Goal: Book appointment/travel/reservation

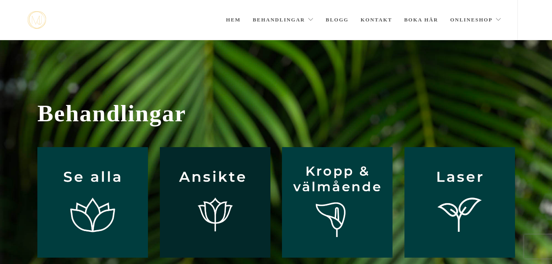
click at [203, 189] on img at bounding box center [215, 202] width 111 height 111
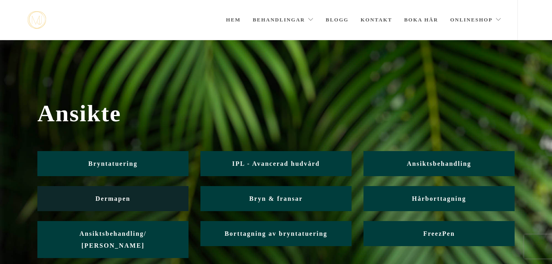
click at [149, 195] on link "Dermapen" at bounding box center [112, 198] width 151 height 25
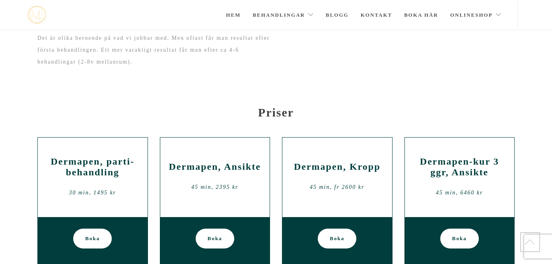
scroll to position [699, 0]
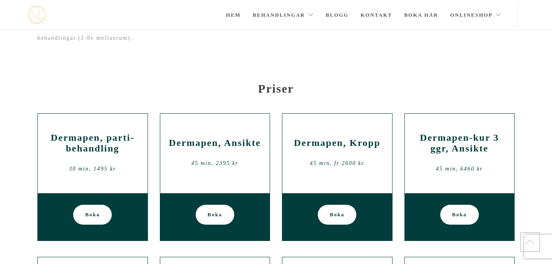
click at [222, 214] on span "Boka" at bounding box center [215, 215] width 15 height 20
